Goal: Transaction & Acquisition: Purchase product/service

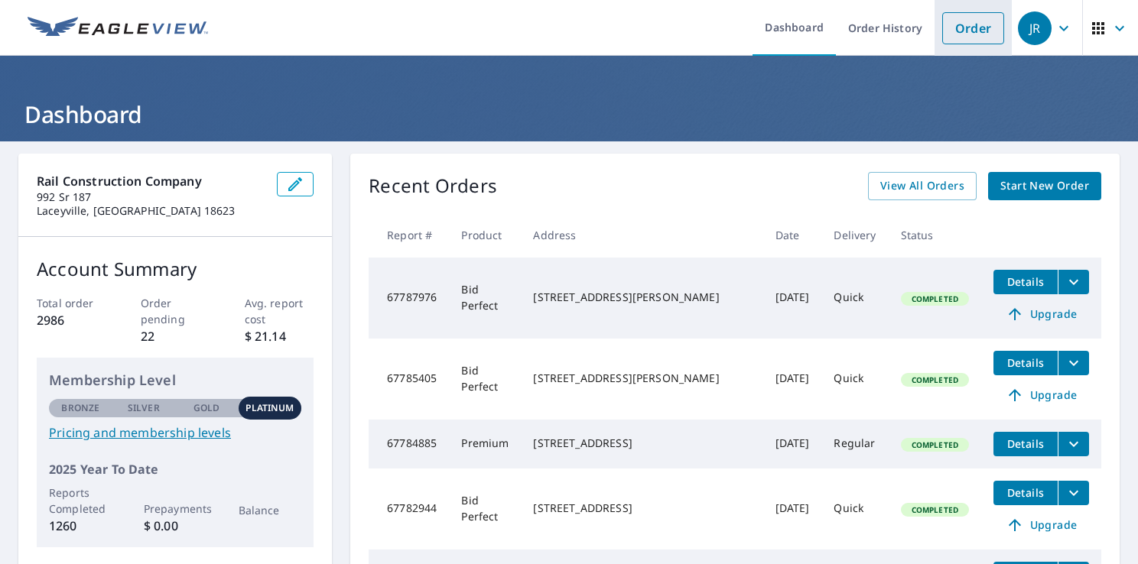
click at [956, 37] on link "Order" at bounding box center [973, 28] width 62 height 32
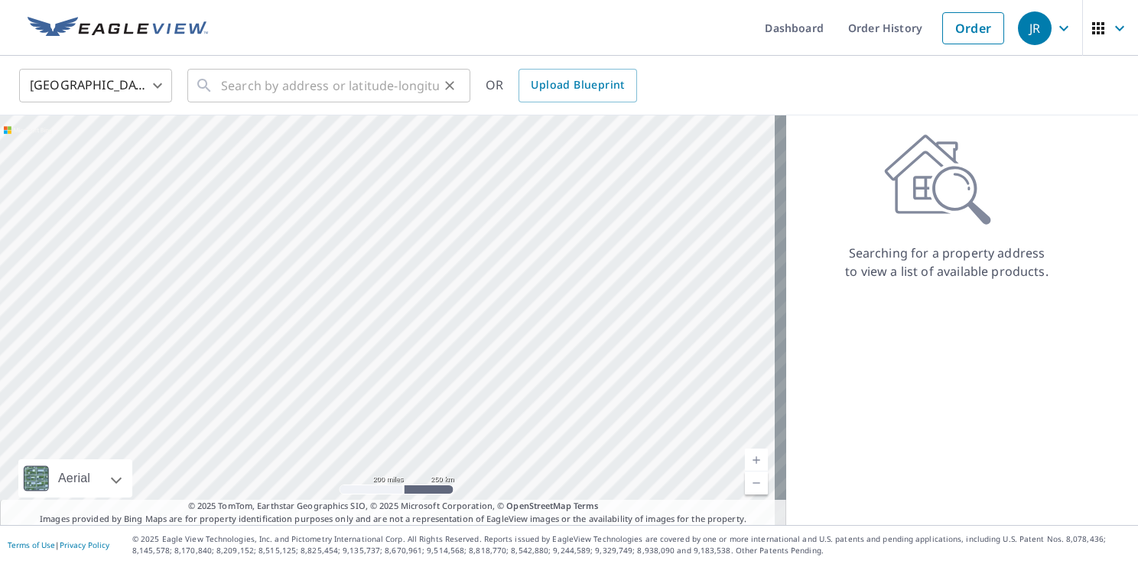
click at [217, 85] on div "​" at bounding box center [328, 86] width 283 height 34
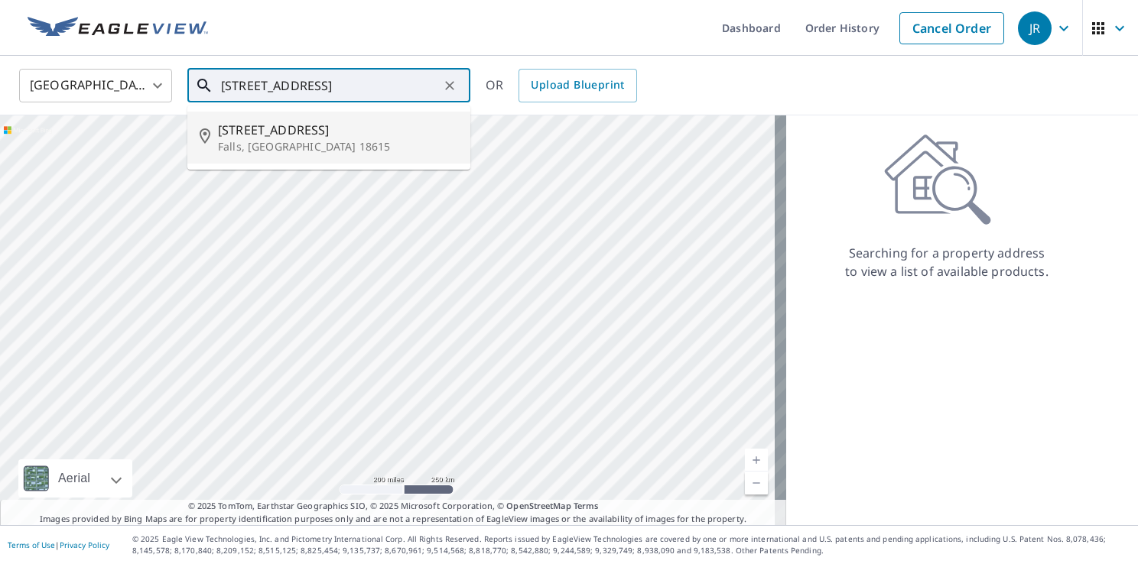
click at [287, 139] on p "Falls, [GEOGRAPHIC_DATA] 18615" at bounding box center [338, 146] width 240 height 15
type input "[STREET_ADDRESS]"
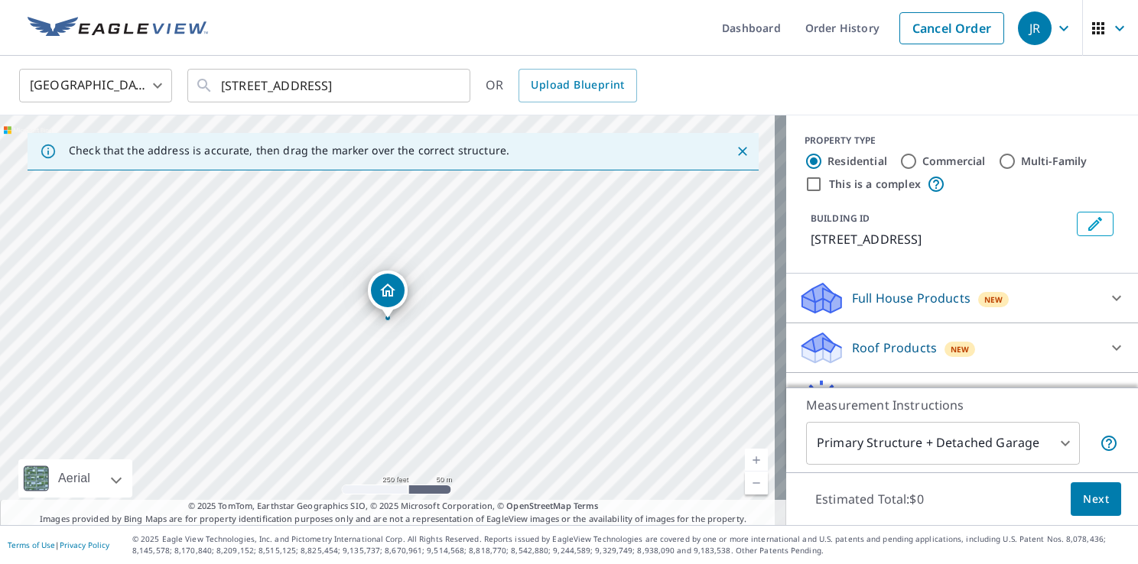
click at [745, 463] on link "Current Level 17, Zoom In" at bounding box center [756, 460] width 23 height 23
click at [745, 463] on link "Current Level 18, Zoom In" at bounding box center [756, 460] width 23 height 23
click at [745, 478] on link "Current Level 19, Zoom Out" at bounding box center [756, 483] width 23 height 23
drag, startPoint x: 410, startPoint y: 307, endPoint x: 406, endPoint y: 244, distance: 63.6
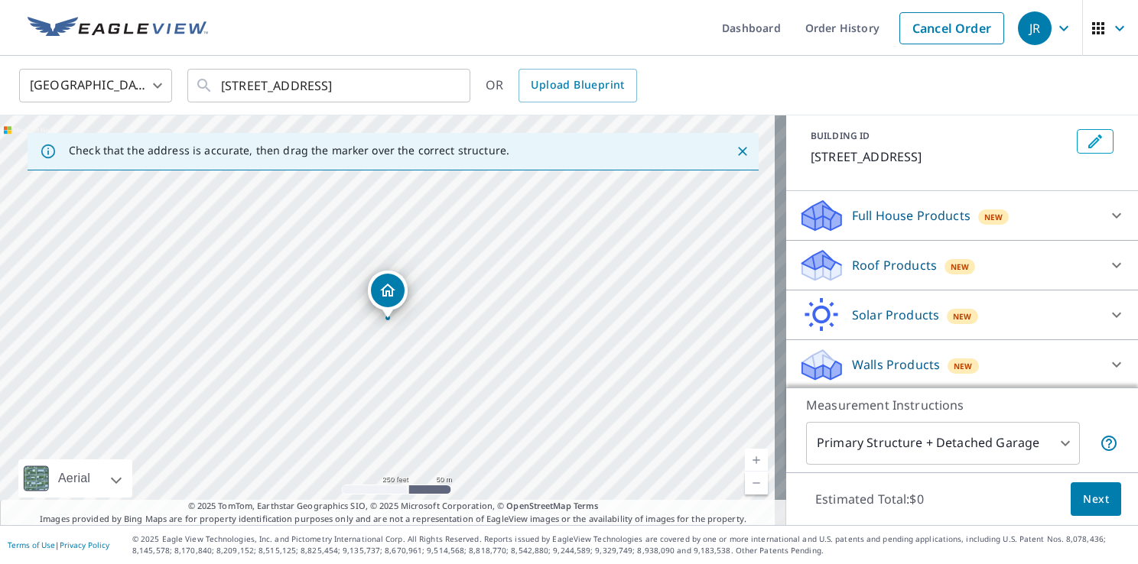
scroll to position [83, 0]
click at [1107, 259] on icon at bounding box center [1116, 264] width 18 height 18
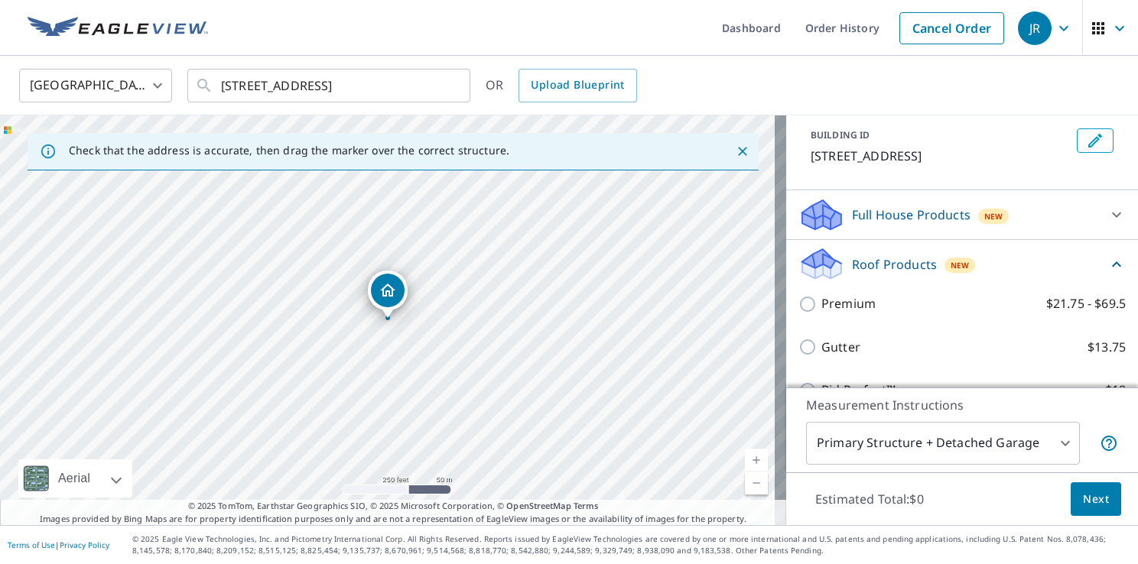
scroll to position [212, 0]
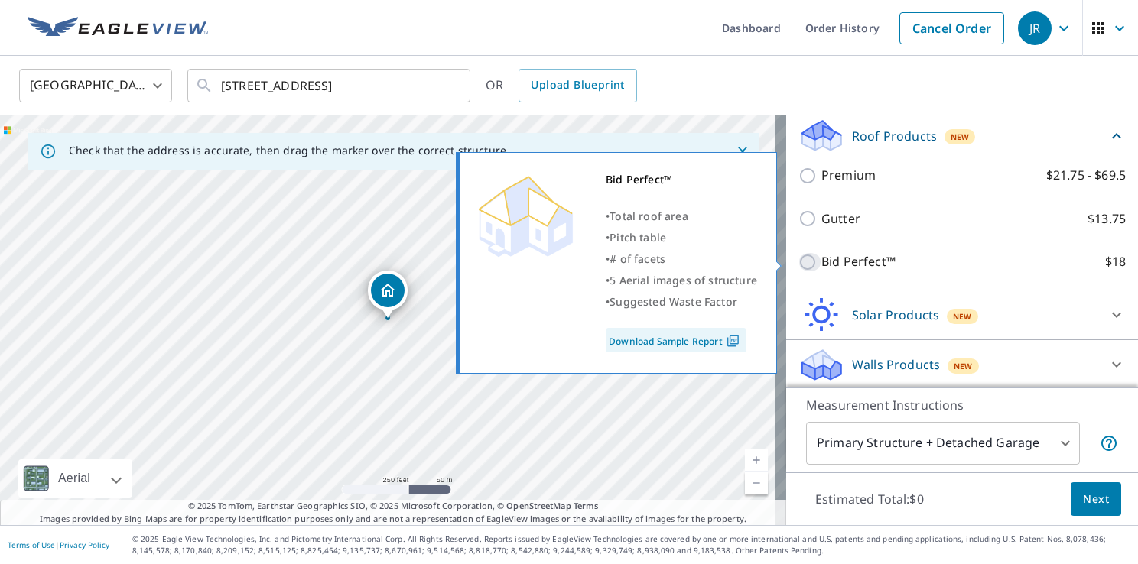
click at [798, 267] on input "Bid Perfect™ $18" at bounding box center [809, 262] width 23 height 18
checkbox input "true"
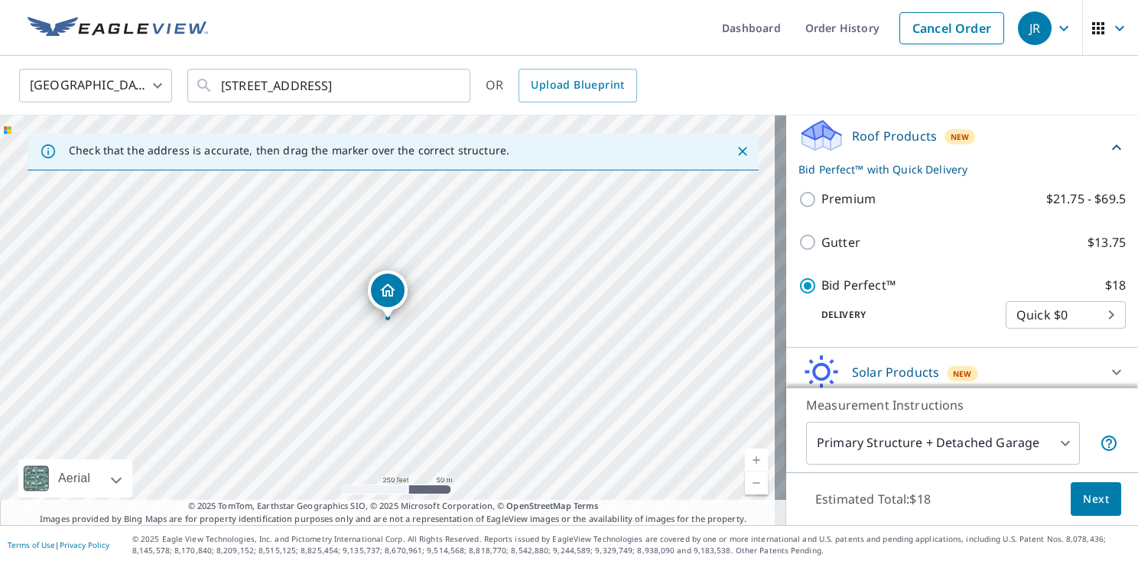
click at [1083, 495] on span "Next" at bounding box center [1096, 499] width 26 height 19
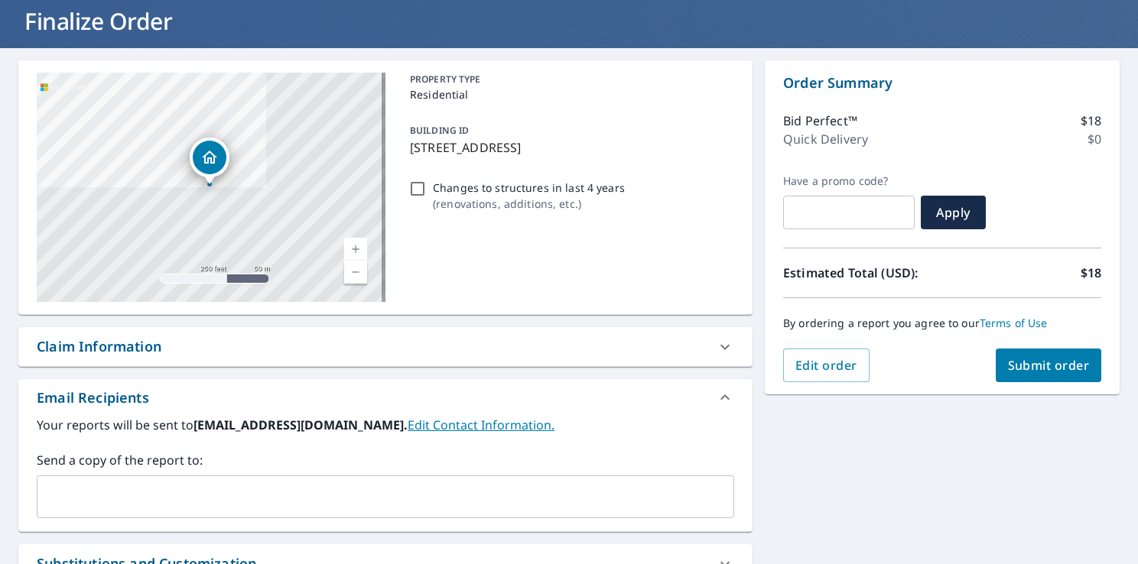
scroll to position [262, 0]
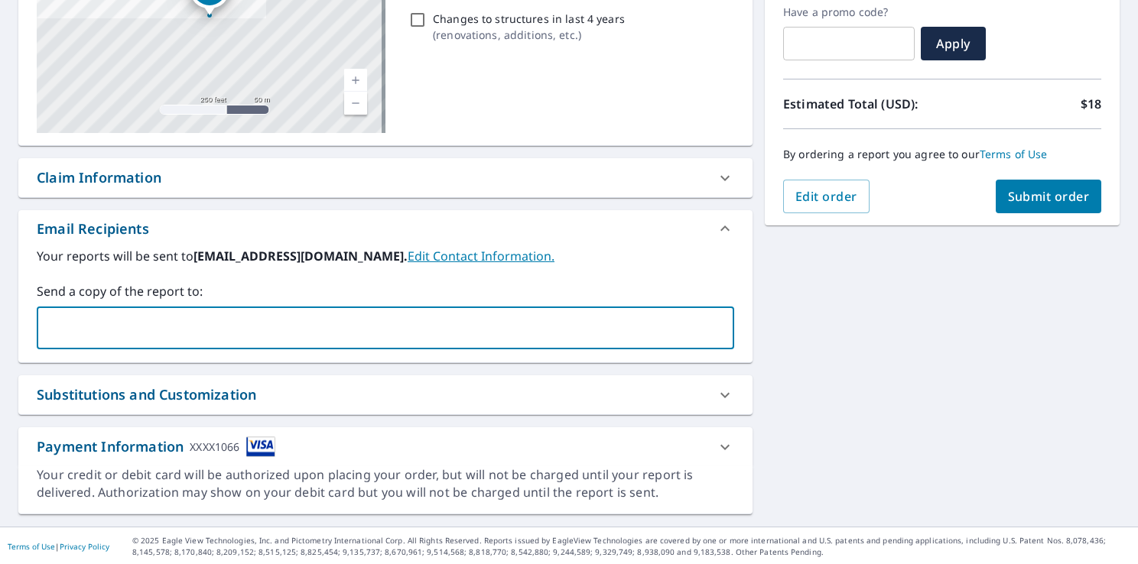
click at [71, 335] on input "text" at bounding box center [374, 327] width 661 height 29
type input "[PERSON_NAME][EMAIL_ADDRESS][DOMAIN_NAME]"
click at [1040, 192] on span "Submit order" at bounding box center [1049, 196] width 82 height 17
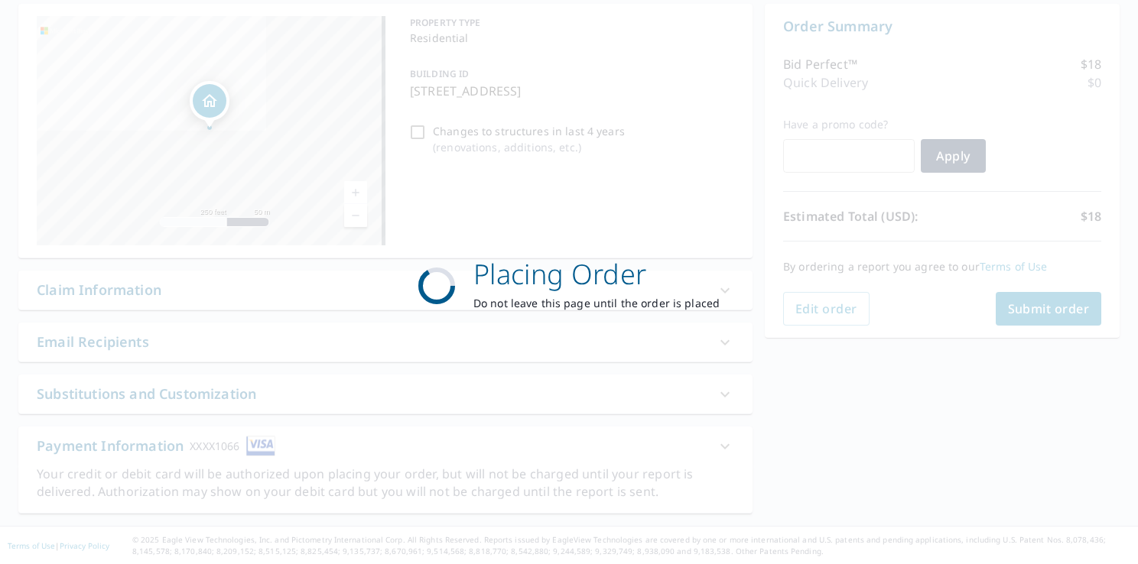
scroll to position [149, 0]
click at [1040, 192] on div "Placing Order Do not leave this page until the order is placed" at bounding box center [569, 282] width 1138 height 564
